Goal: Check status: Check status

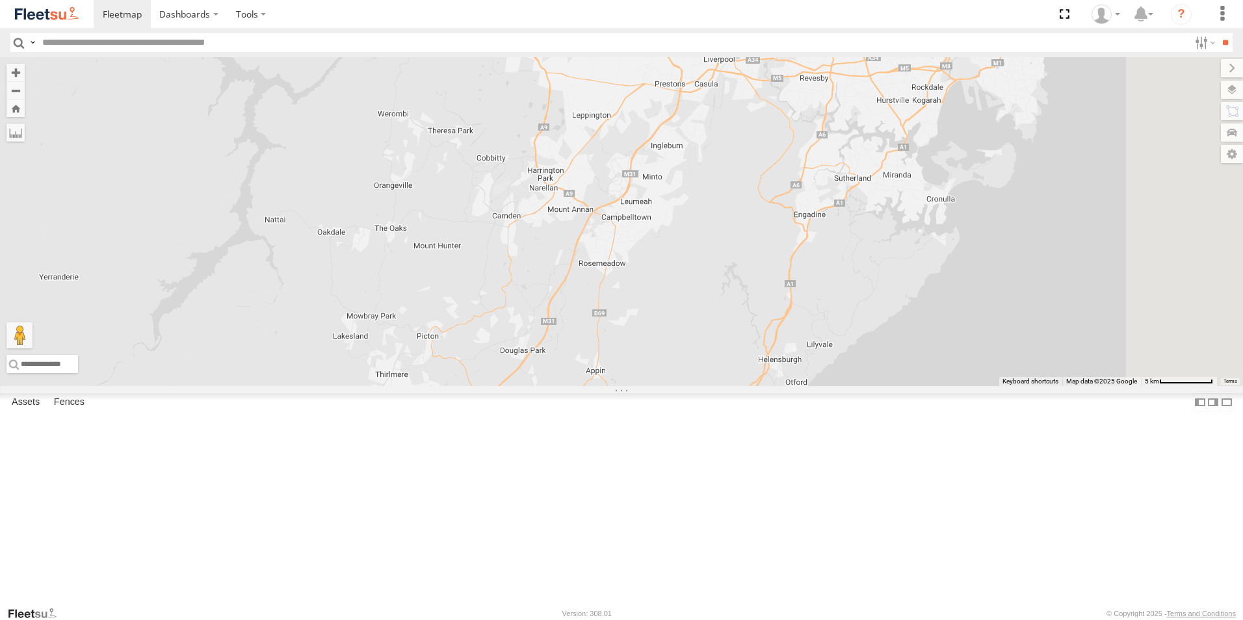
drag, startPoint x: 920, startPoint y: 237, endPoint x: 650, endPoint y: 483, distance: 365.6
click at [650, 386] on div at bounding box center [621, 221] width 1243 height 329
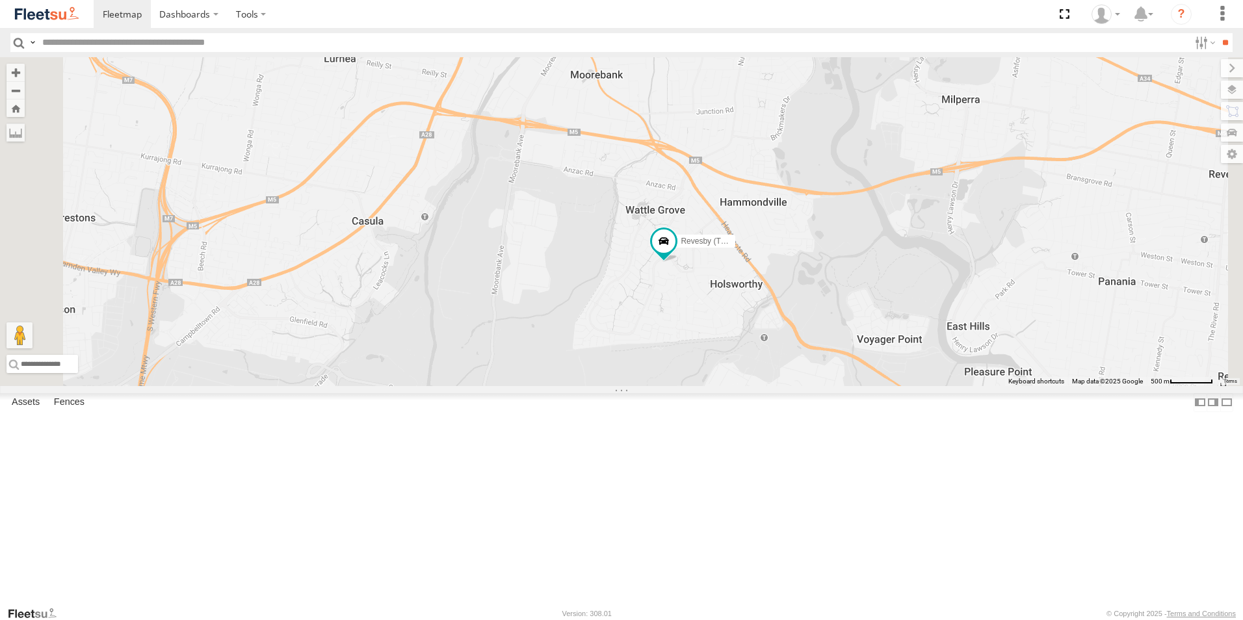
drag, startPoint x: 802, startPoint y: 228, endPoint x: 777, endPoint y: 312, distance: 87.0
click at [778, 314] on div "Brookvale (T10 - [PERSON_NAME]) Blacktown #1 (T09 - [PERSON_NAME]) Blacktown #2…" at bounding box center [621, 221] width 1243 height 329
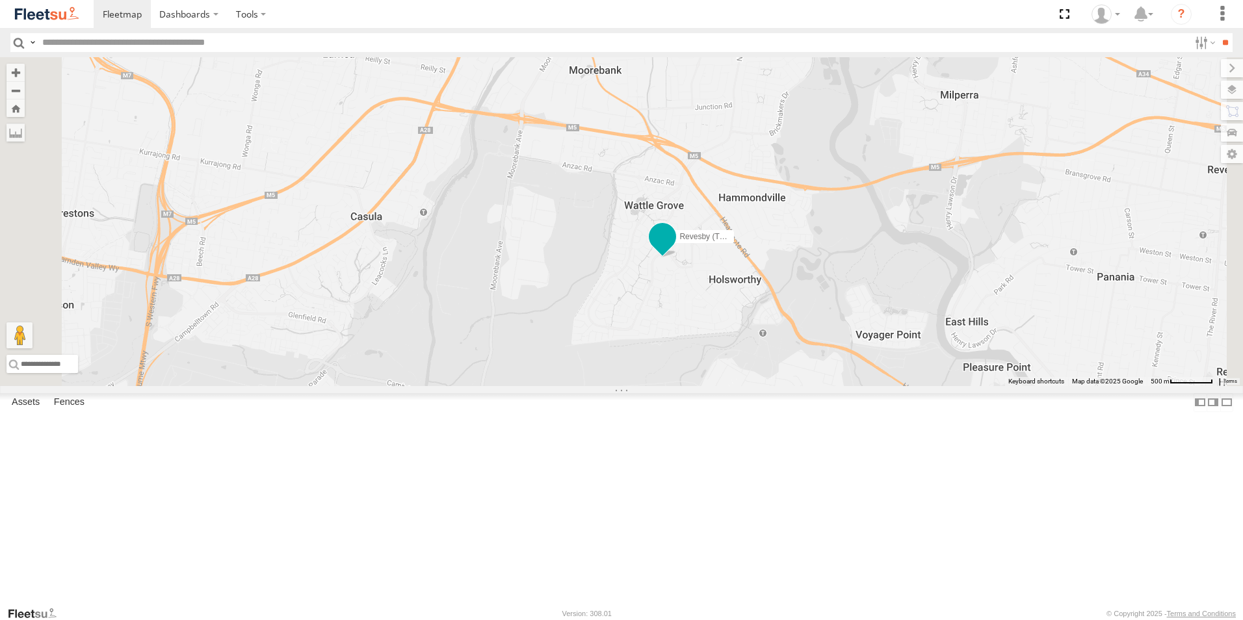
click at [674, 248] on span at bounding box center [662, 236] width 23 height 23
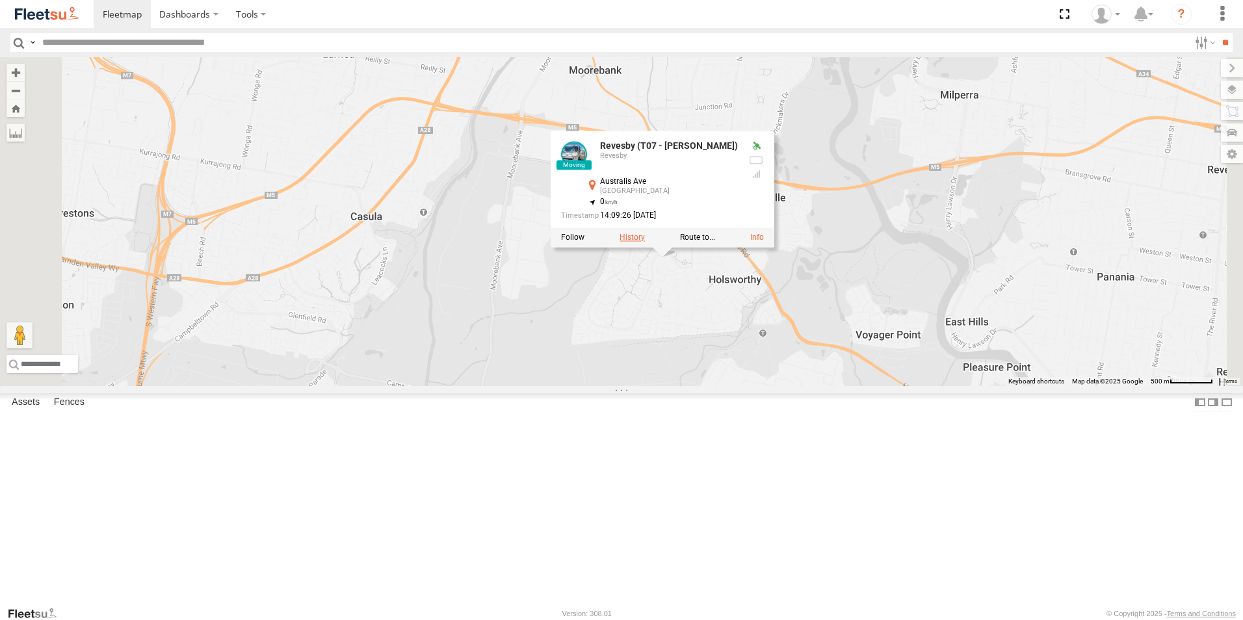
click at [645, 243] on label at bounding box center [632, 237] width 25 height 9
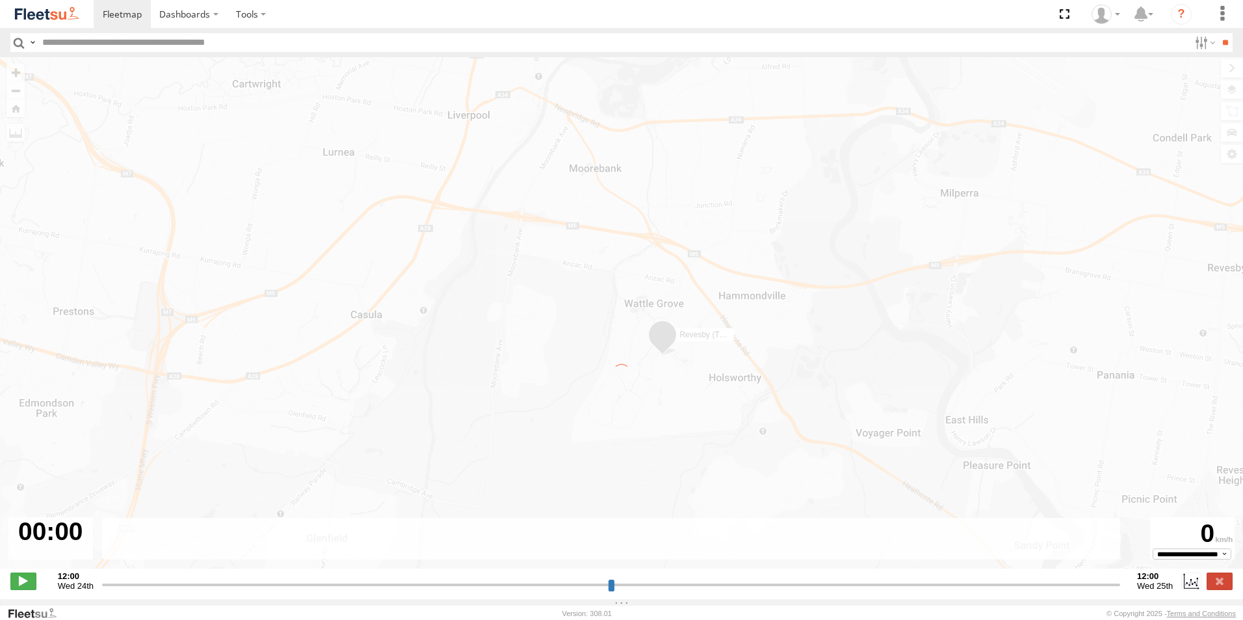
type input "**********"
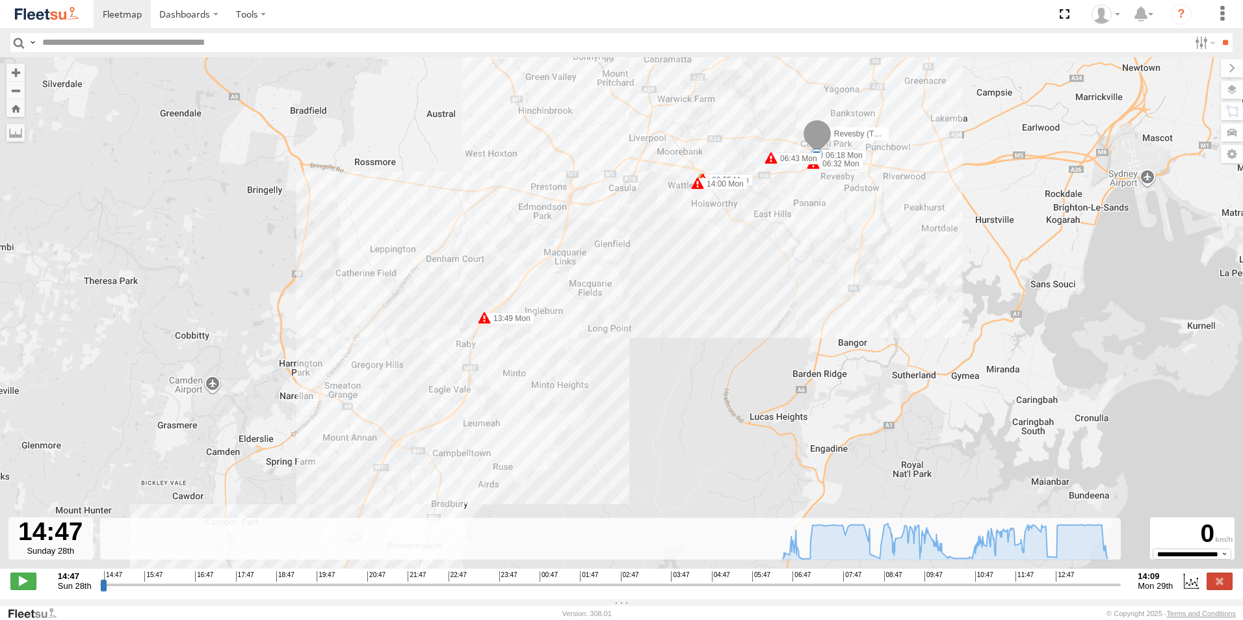
drag, startPoint x: 841, startPoint y: 107, endPoint x: 795, endPoint y: 226, distance: 126.8
click at [795, 226] on div "Revesby (T07 - [PERSON_NAME]) 06:18 Mon 07:29 Mon 08:04 Mon 08:31 Mon 08:45 Mon…" at bounding box center [621, 319] width 1243 height 525
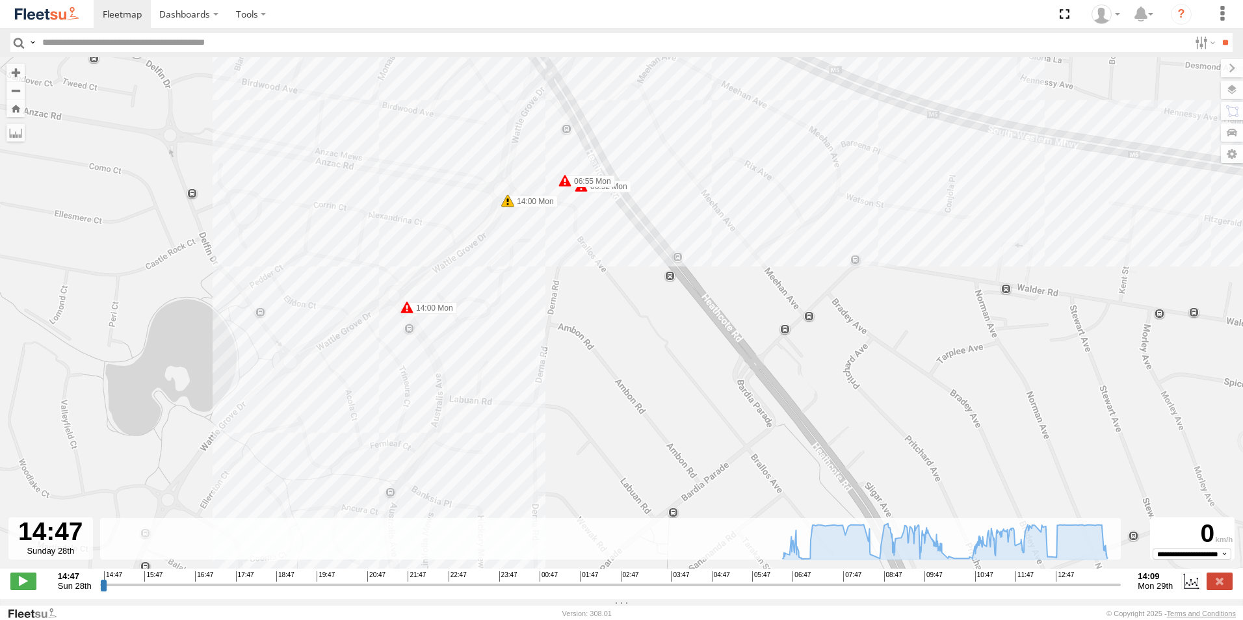
drag, startPoint x: 377, startPoint y: 375, endPoint x: 429, endPoint y: 267, distance: 119.8
click at [429, 267] on div "Revesby (T07 - [PERSON_NAME]) 06:18 Mon 07:29 Mon 08:04 Mon 08:31 Mon 08:45 Mon…" at bounding box center [621, 319] width 1243 height 525
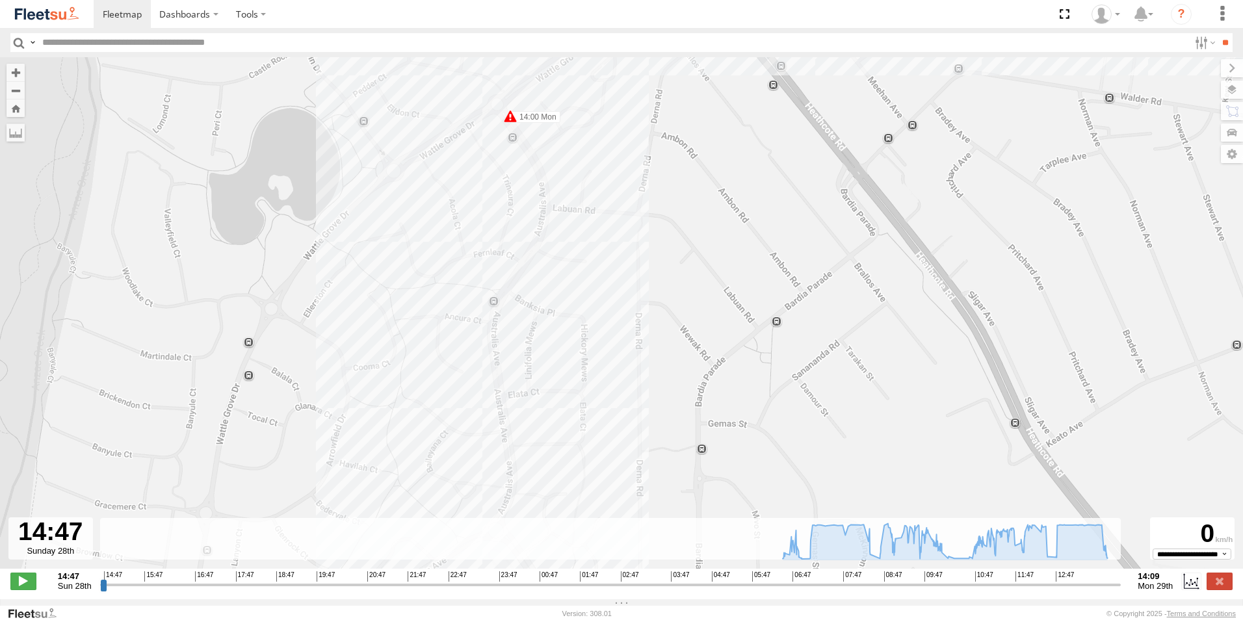
drag, startPoint x: 404, startPoint y: 368, endPoint x: 434, endPoint y: 237, distance: 134.7
click at [431, 246] on div "Revesby (T07 - [PERSON_NAME]) 06:18 Mon 07:29 Mon 08:04 Mon 08:31 Mon 08:45 Mon…" at bounding box center [621, 319] width 1243 height 525
